Goal: Task Accomplishment & Management: Use online tool/utility

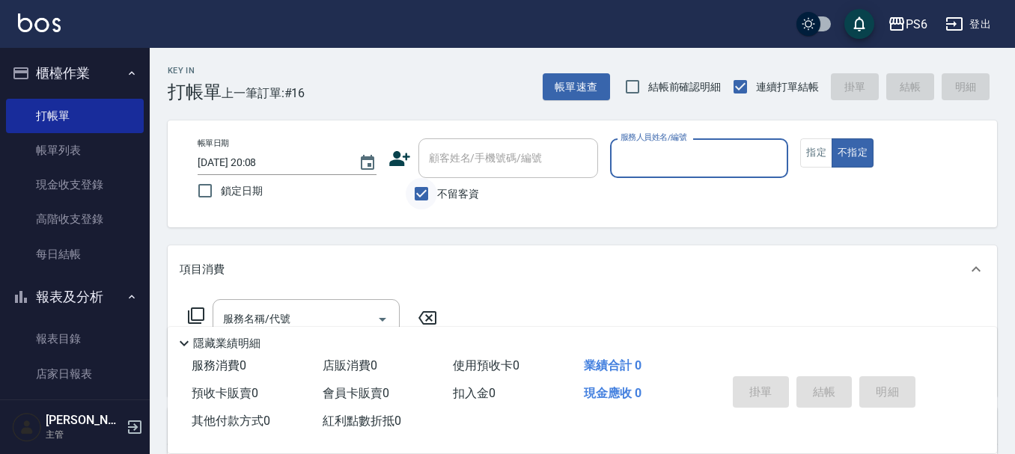
click at [431, 184] on input "不留客資" at bounding box center [421, 193] width 31 height 31
checkbox input "false"
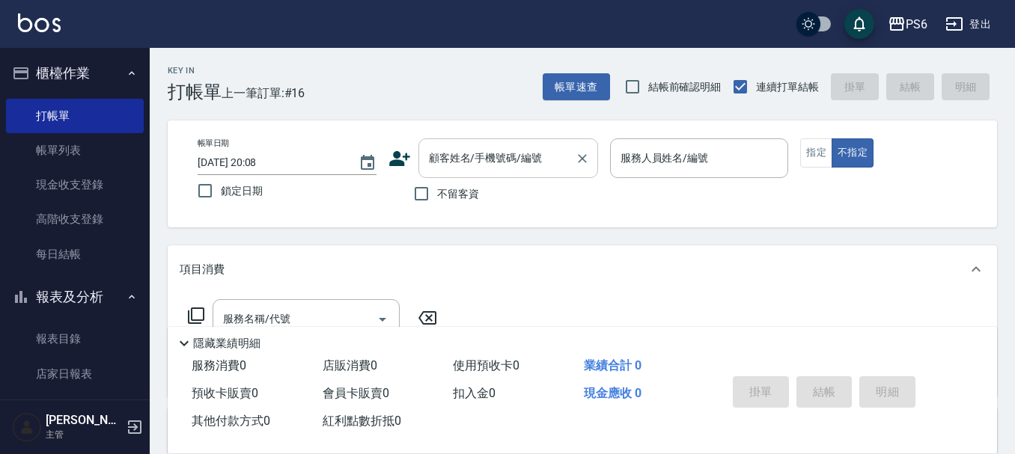
click at [456, 159] on div "顧客姓名/手機號碼/編號 顧客姓名/手機號碼/編號" at bounding box center [509, 159] width 180 height 40
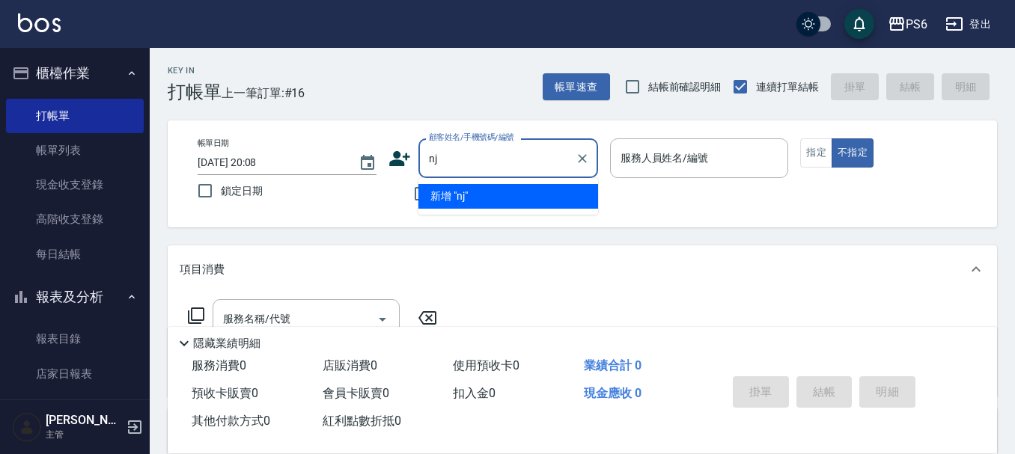
type input "n"
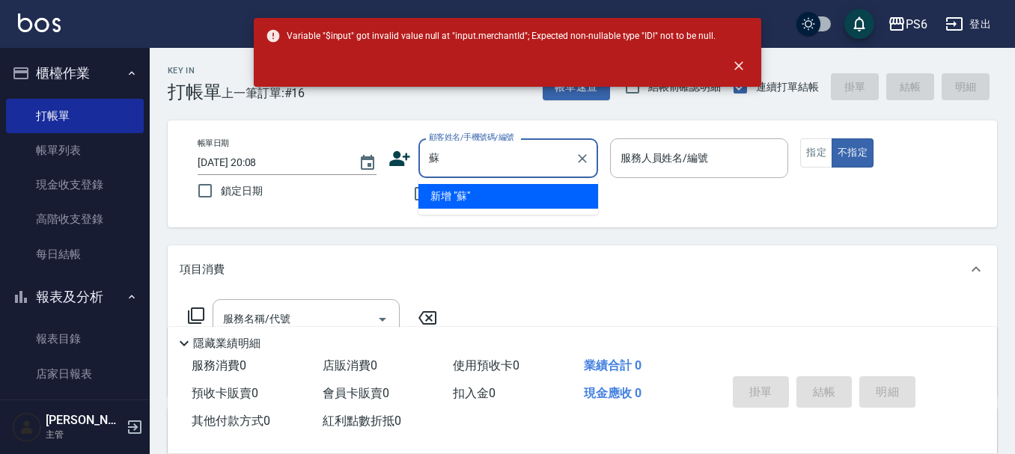
type input "蘇"
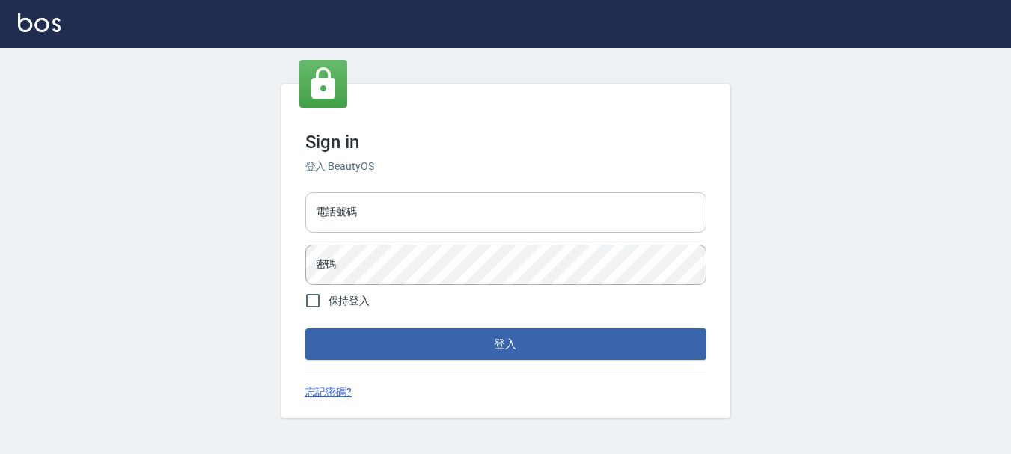
drag, startPoint x: 373, startPoint y: 199, endPoint x: 395, endPoint y: 222, distance: 31.2
click at [373, 199] on input "電話號碼" at bounding box center [505, 212] width 401 height 40
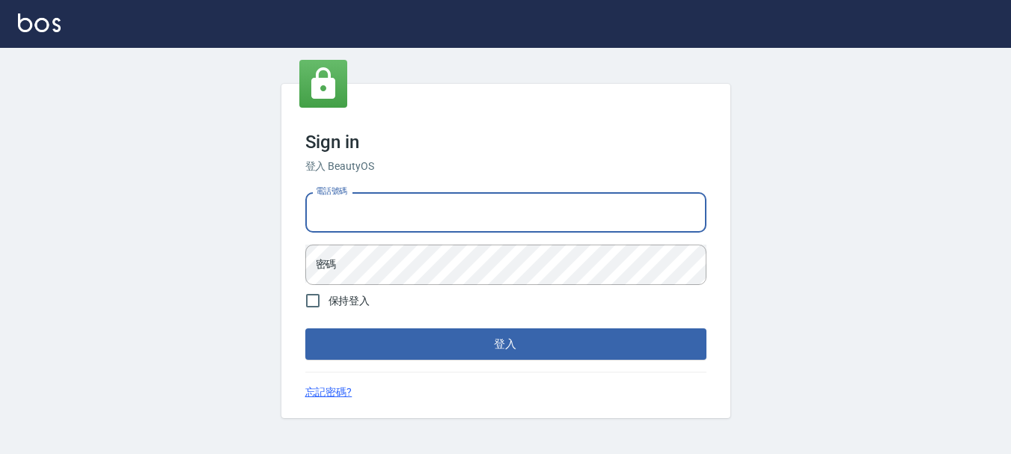
type input "0983811952"
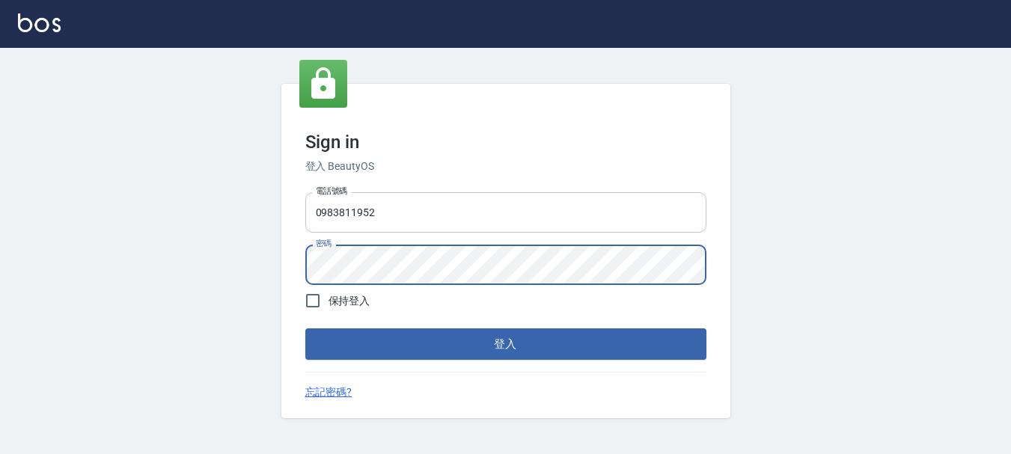
click at [305, 329] on button "登入" at bounding box center [505, 344] width 401 height 31
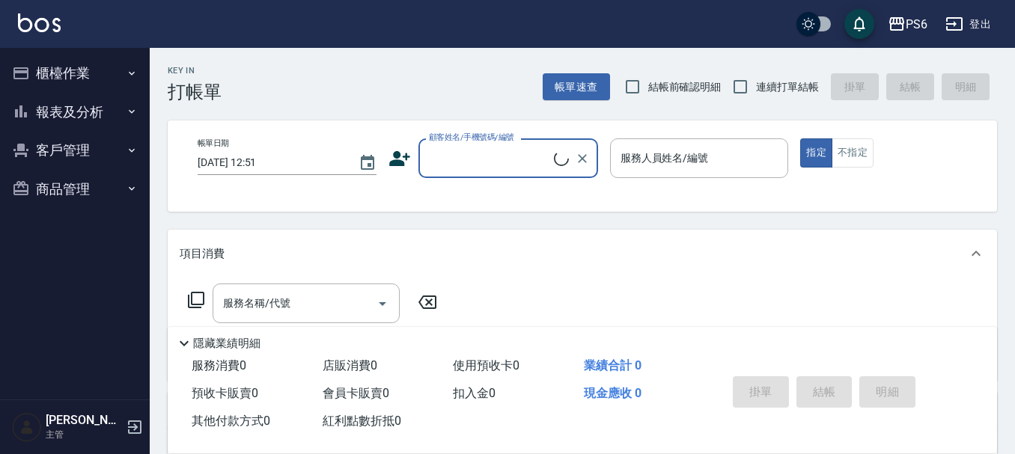
drag, startPoint x: 79, startPoint y: 73, endPoint x: 208, endPoint y: 98, distance: 131.9
click at [85, 73] on button "櫃檯作業" at bounding box center [75, 73] width 138 height 39
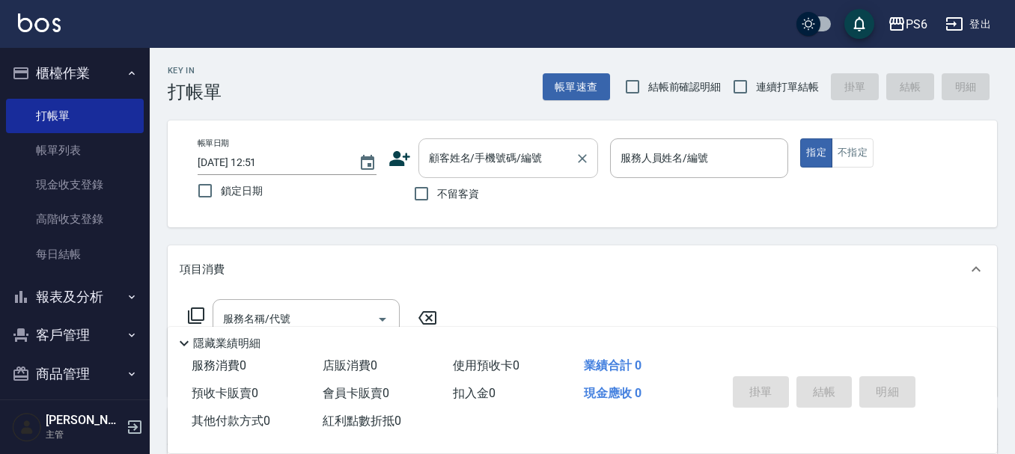
click at [477, 168] on input "顧客姓名/手機號碼/編號" at bounding box center [497, 158] width 144 height 26
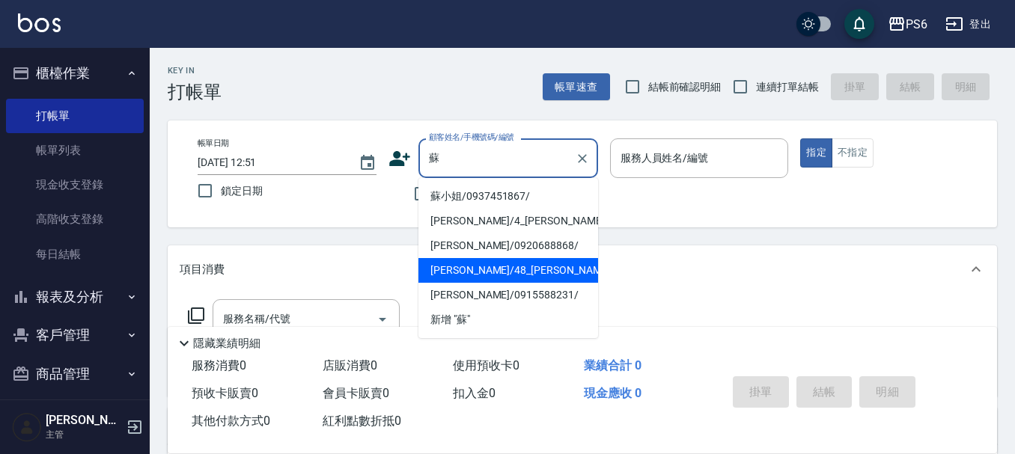
click at [506, 274] on li "蘇遠艷/48_蘇遠艷/48" at bounding box center [509, 270] width 180 height 25
type input "蘇遠艷/48_蘇遠艷/48"
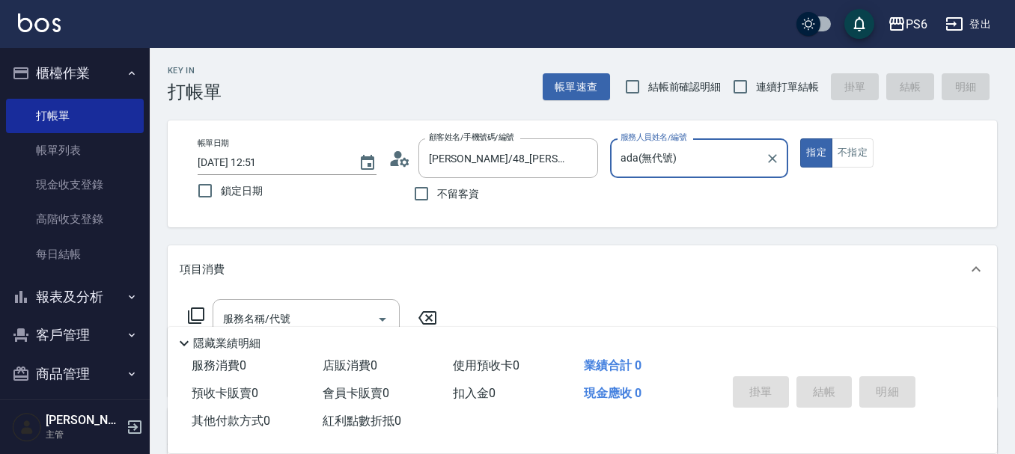
type input "ada(無代號)"
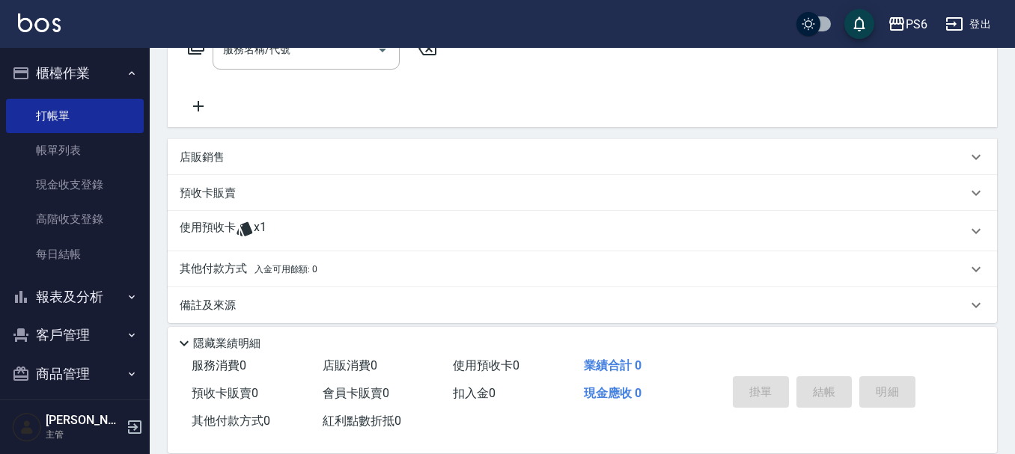
scroll to position [282, 0]
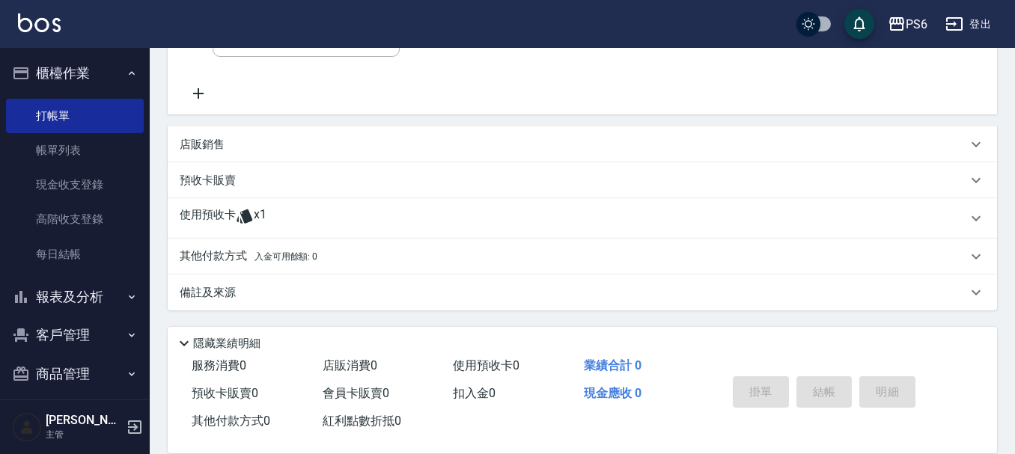
click at [247, 230] on p at bounding box center [245, 218] width 18 height 22
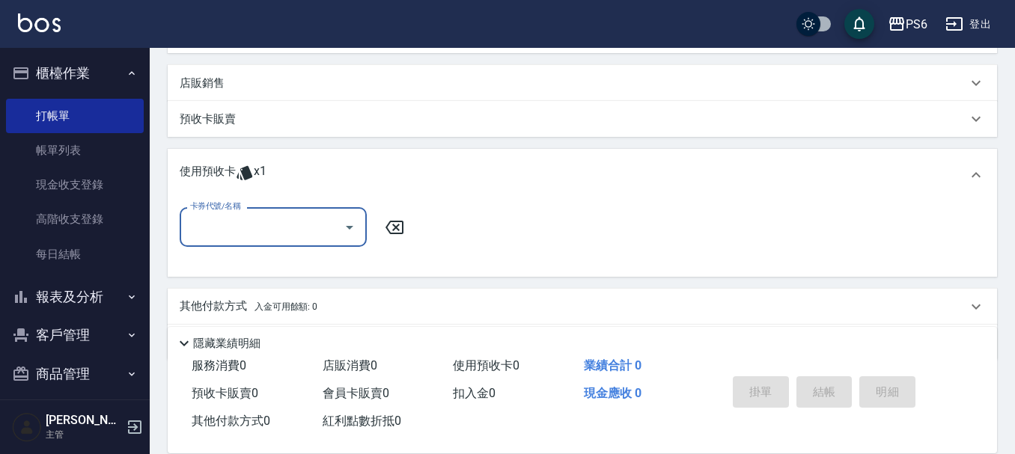
scroll to position [0, 0]
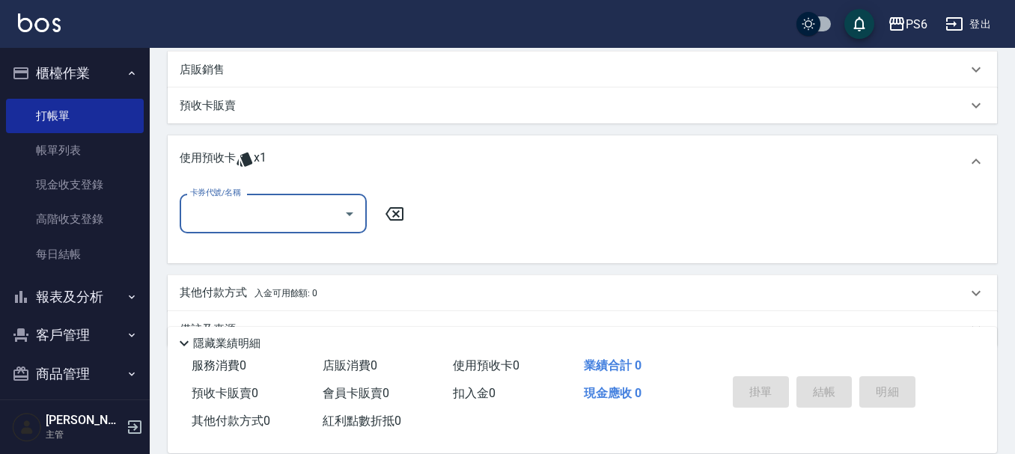
click at [269, 212] on input "卡券代號/名稱" at bounding box center [261, 214] width 151 height 26
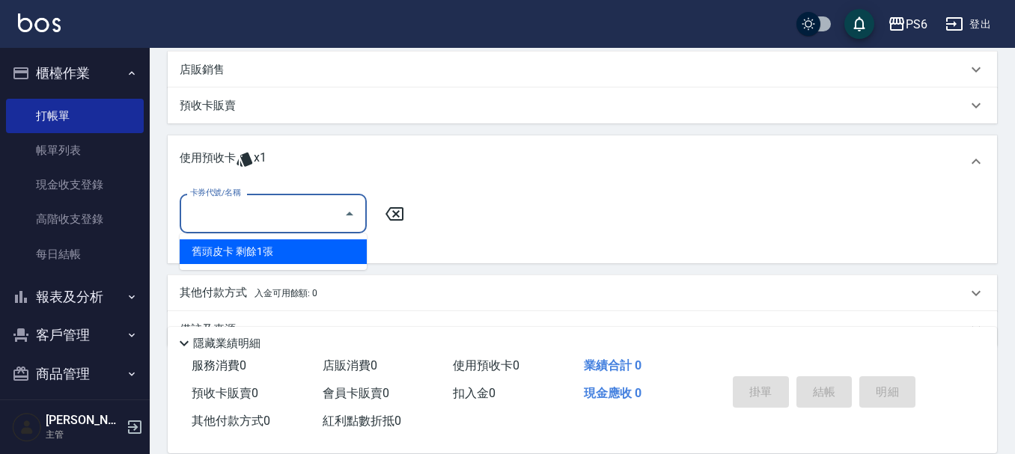
click at [304, 261] on div "舊頭皮卡 剩餘1張" at bounding box center [273, 252] width 187 height 25
type input "舊頭皮卡"
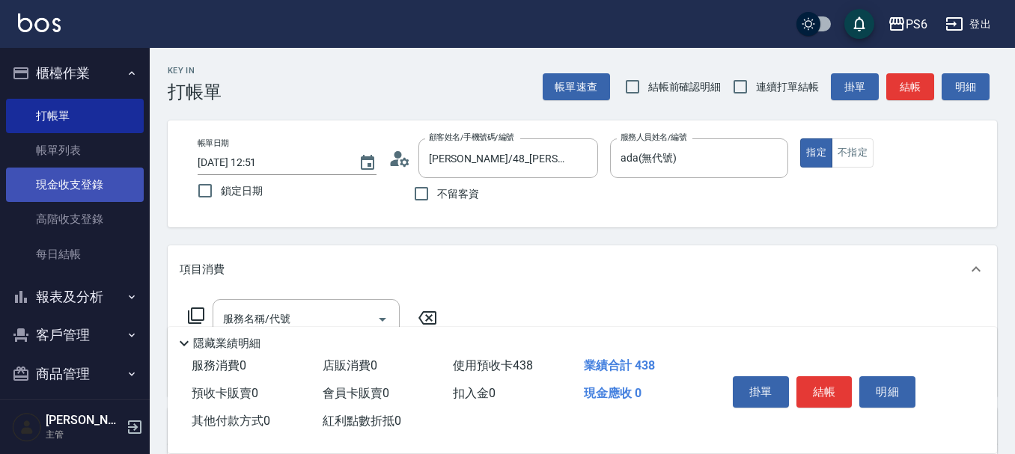
click at [114, 173] on link "現金收支登錄" at bounding box center [75, 185] width 138 height 34
